Goal: Task Accomplishment & Management: Use online tool/utility

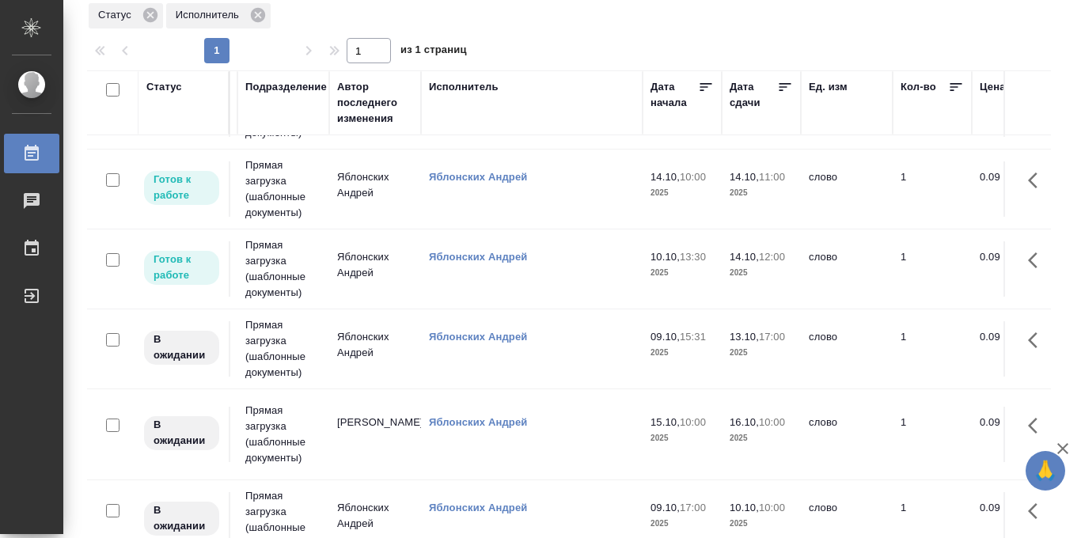
scroll to position [66, 456]
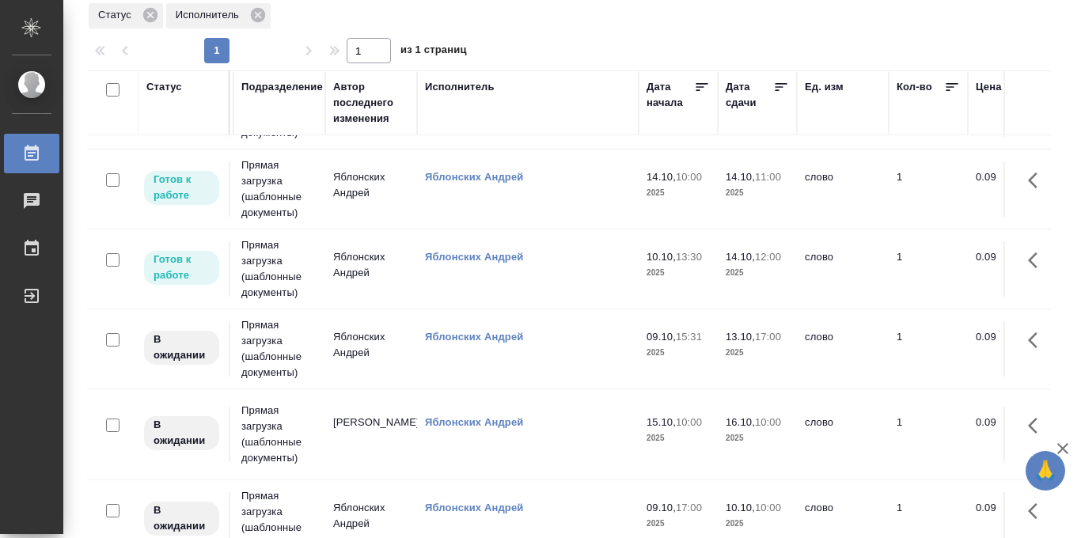
click at [781, 90] on icon at bounding box center [781, 87] width 16 height 16
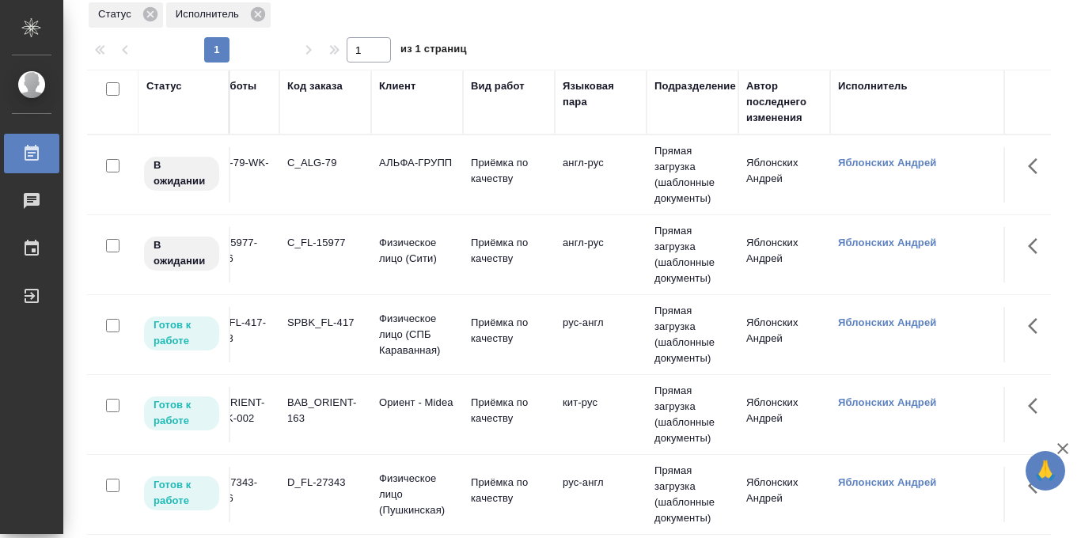
scroll to position [0, 48]
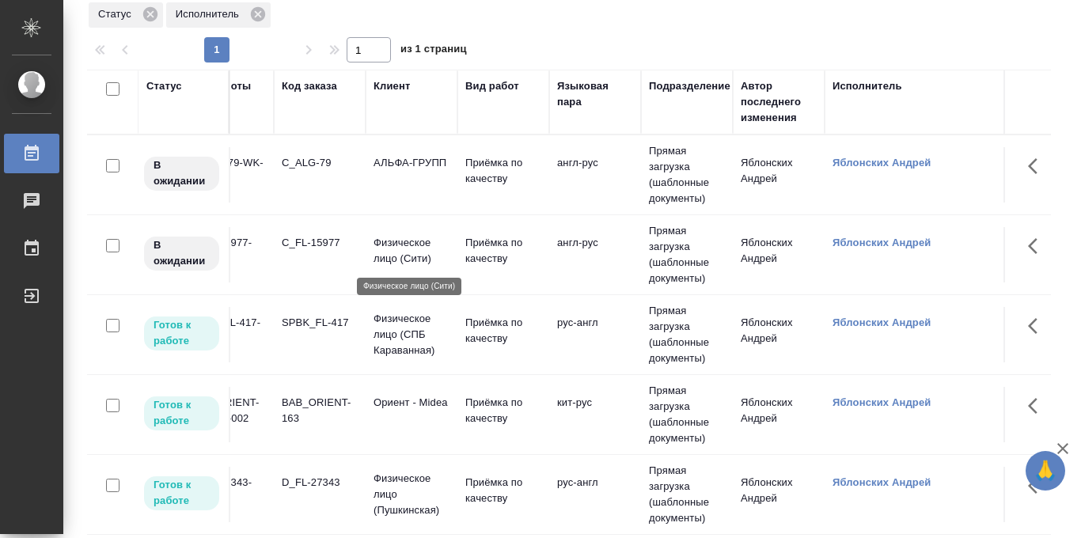
click at [398, 244] on p "Физическое лицо (Сити)" at bounding box center [412, 251] width 76 height 32
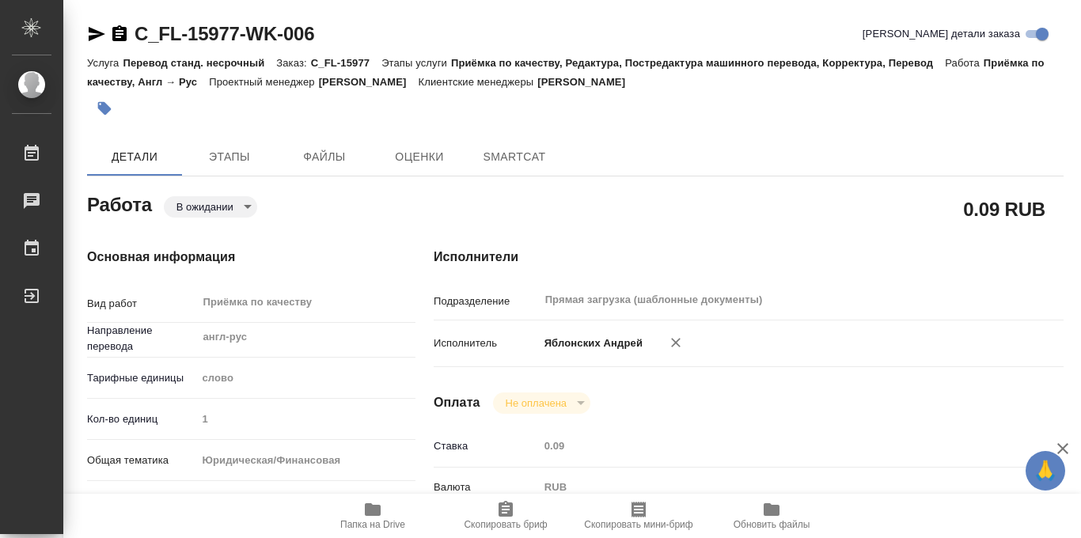
type textarea "x"
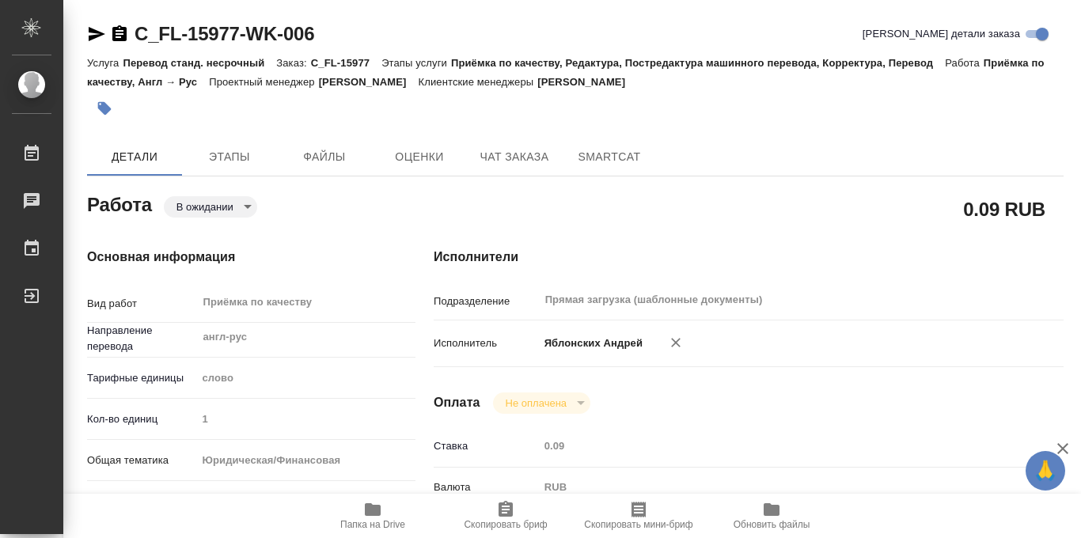
type textarea "x"
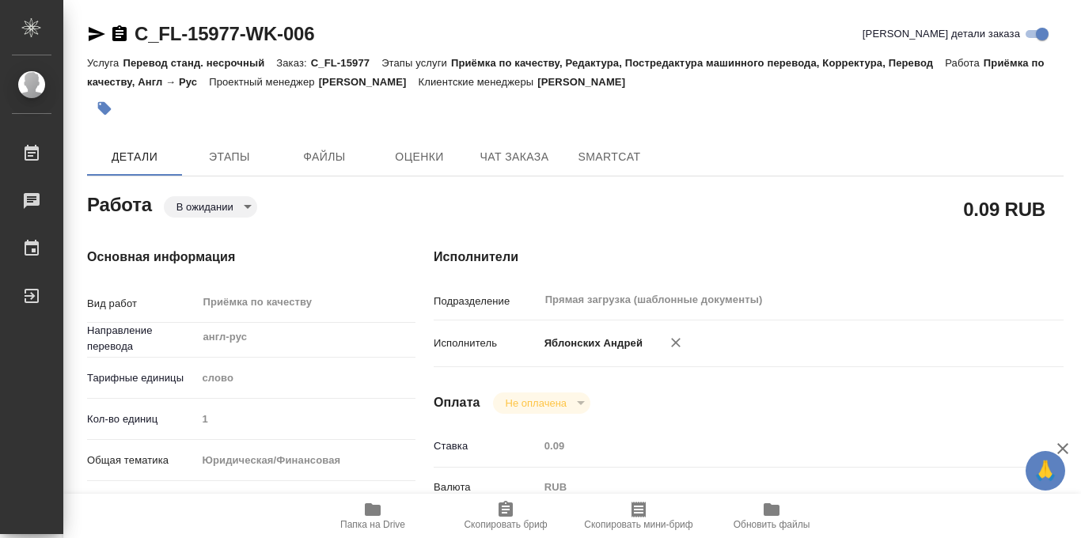
type textarea "x"
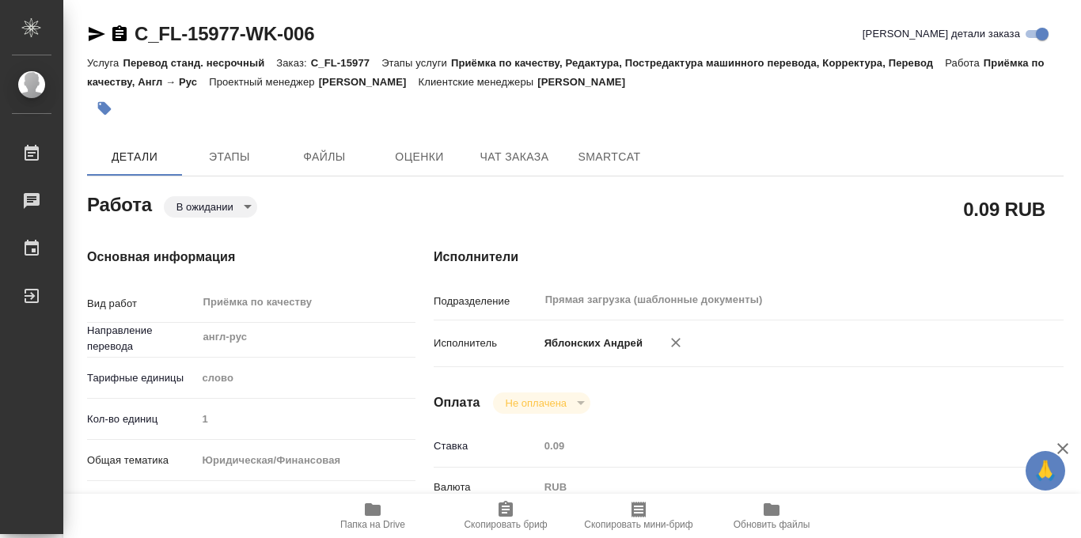
type textarea "x"
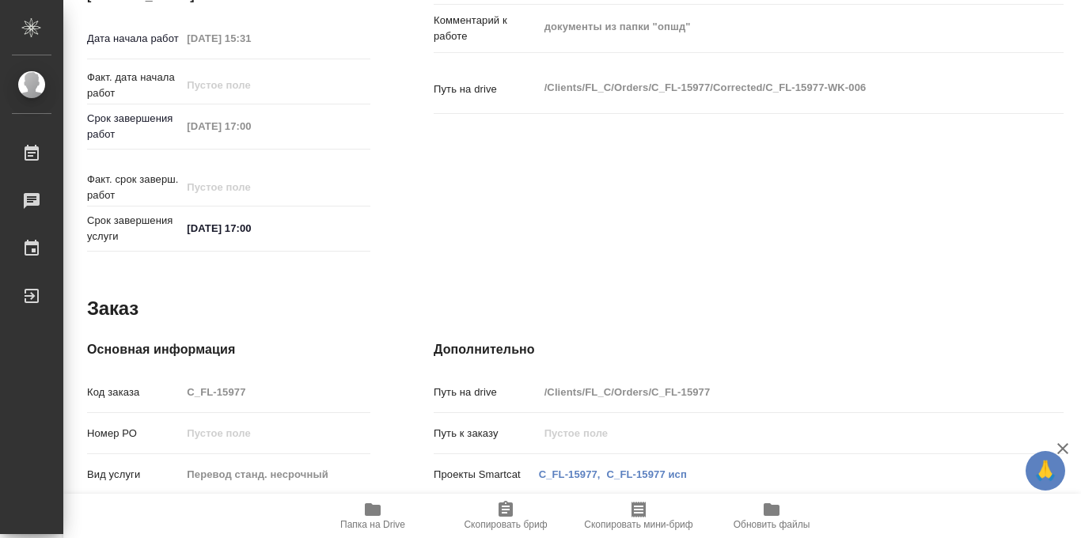
scroll to position [844, 0]
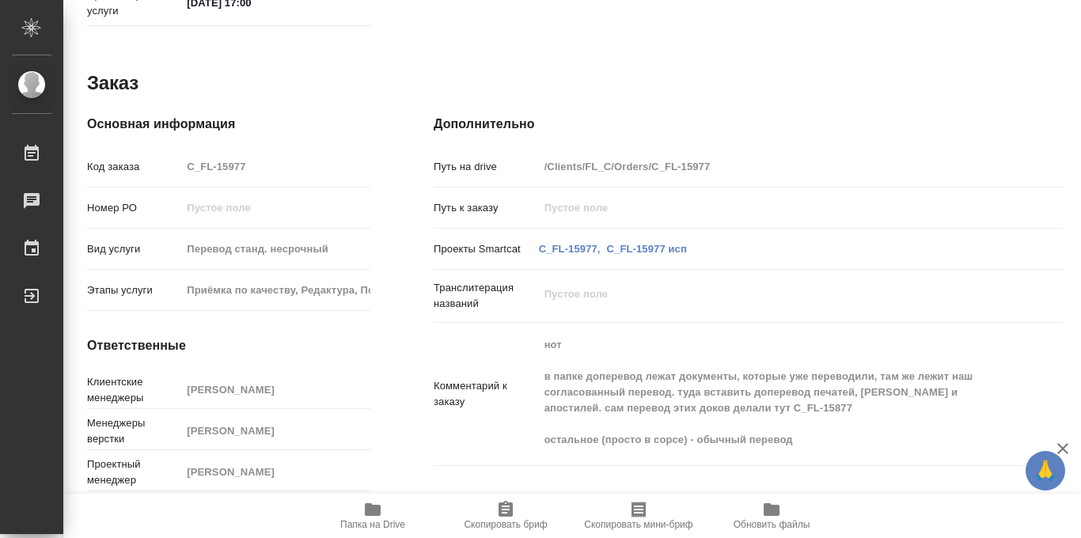
click at [373, 513] on icon "button" at bounding box center [373, 509] width 16 height 13
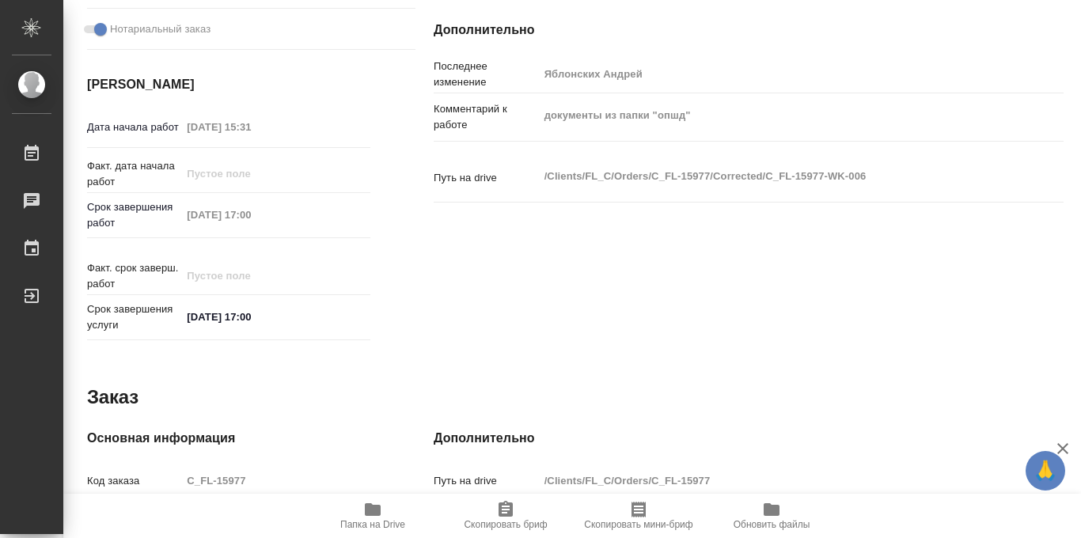
scroll to position [628, 0]
